Goal: Information Seeking & Learning: Understand process/instructions

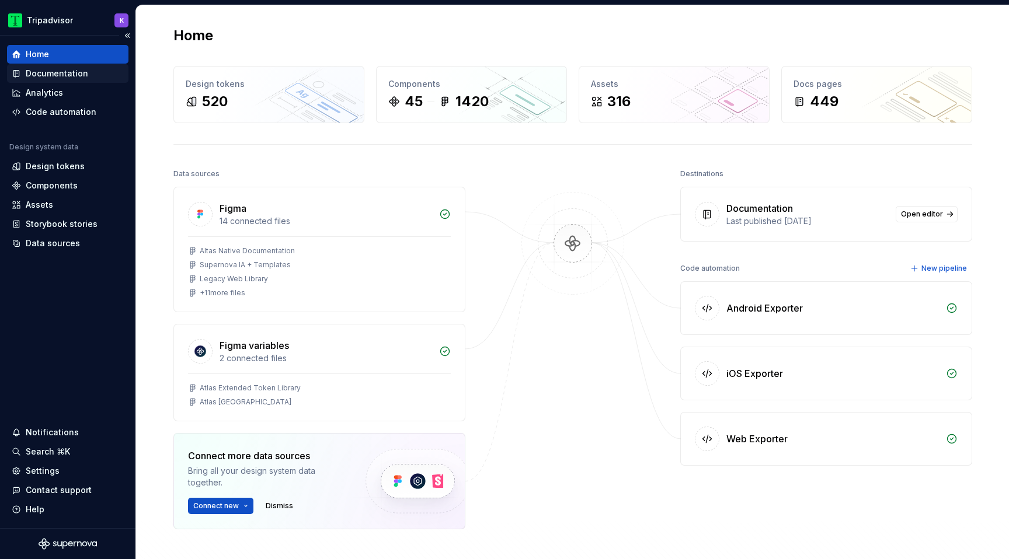
click at [39, 79] on div "Documentation" at bounding box center [57, 74] width 62 height 12
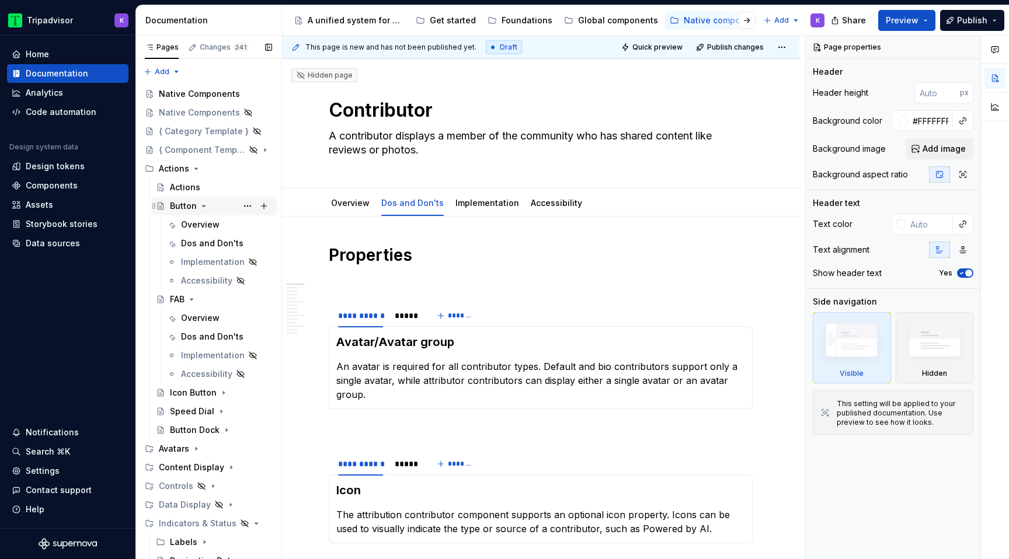
click at [206, 205] on icon "Page tree" at bounding box center [203, 205] width 9 height 9
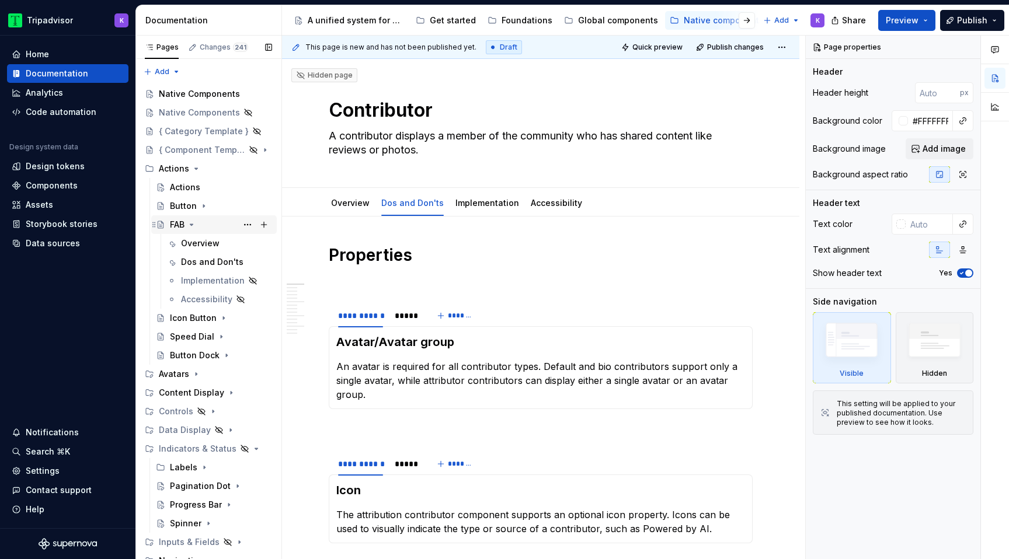
click at [193, 224] on icon "Page tree" at bounding box center [191, 224] width 9 height 9
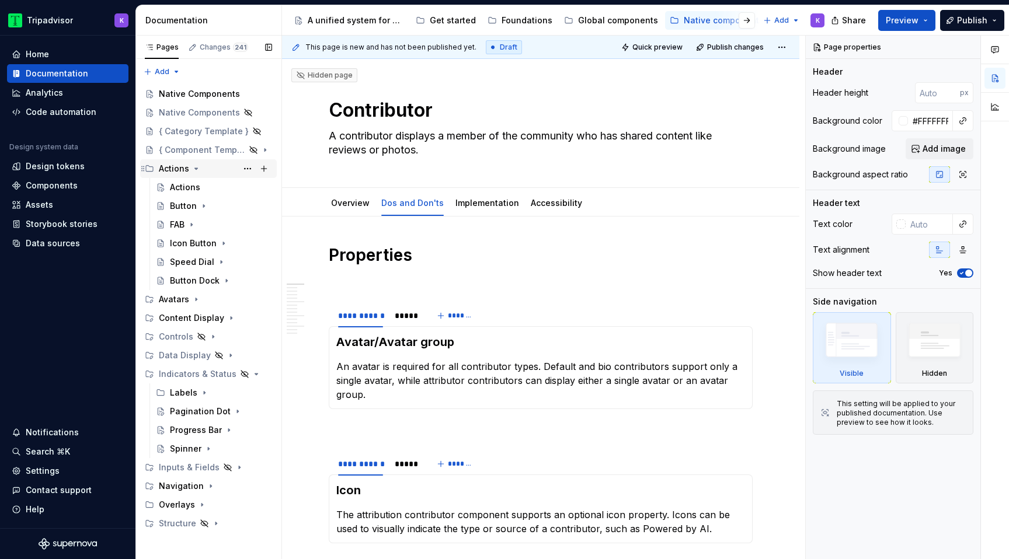
click at [195, 168] on icon "Page tree" at bounding box center [195, 168] width 9 height 9
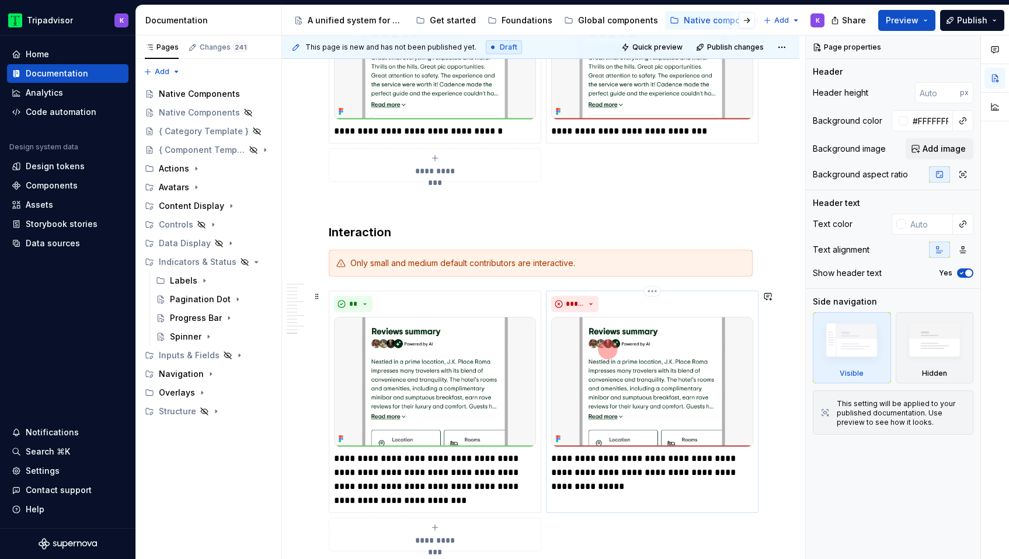
scroll to position [2167, 0]
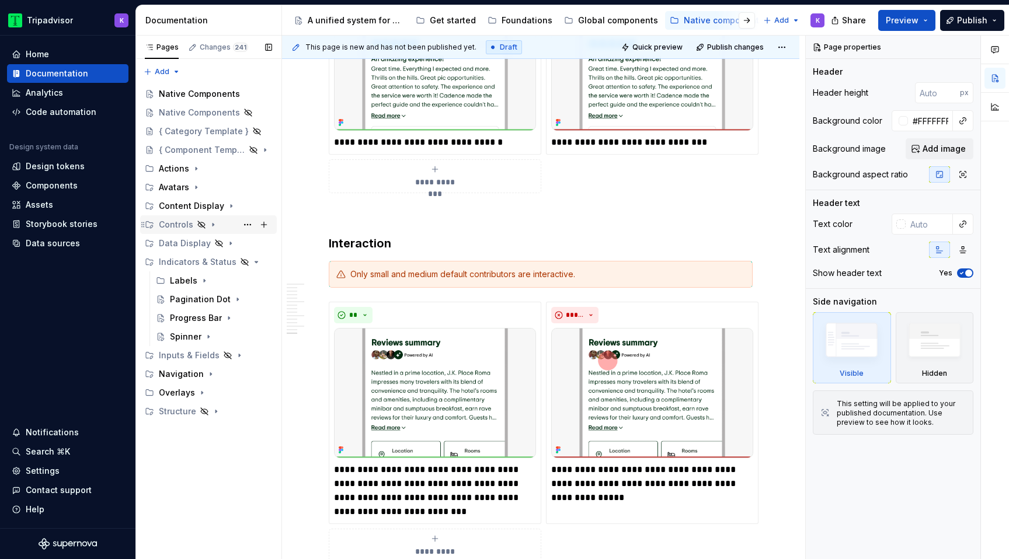
click at [213, 225] on icon "Page tree" at bounding box center [213, 225] width 1 height 3
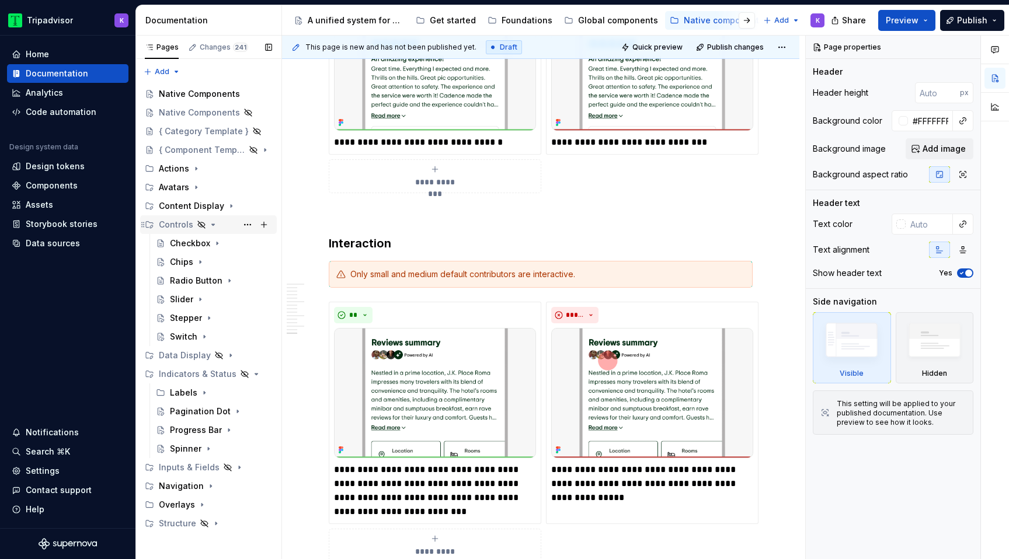
click at [213, 224] on icon "Page tree" at bounding box center [213, 224] width 3 height 1
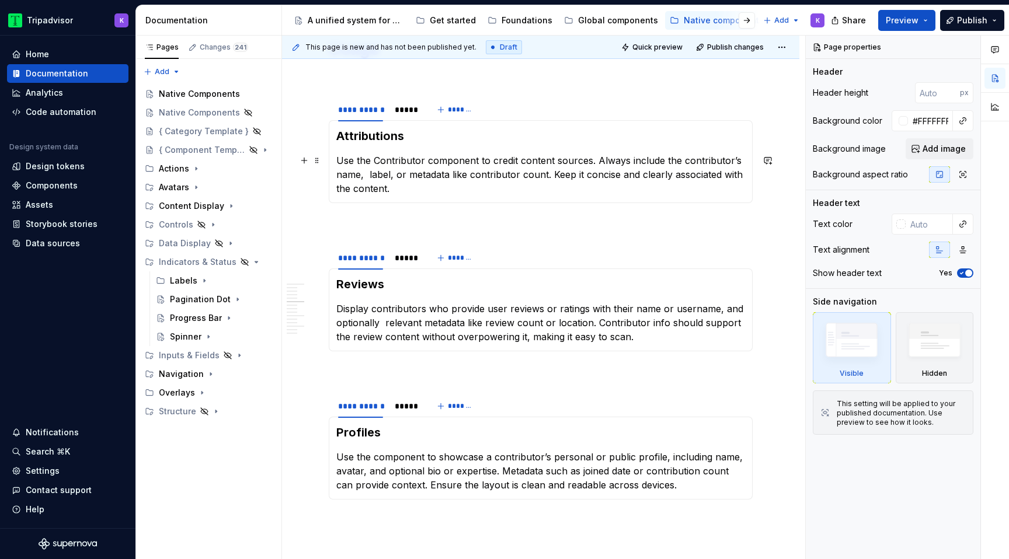
scroll to position [914, 0]
type textarea "*"
